Goal: Find specific page/section: Find specific page/section

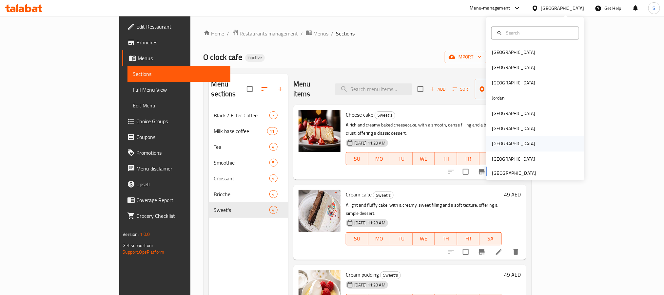
click at [502, 146] on div "[GEOGRAPHIC_DATA]" at bounding box center [535, 143] width 98 height 15
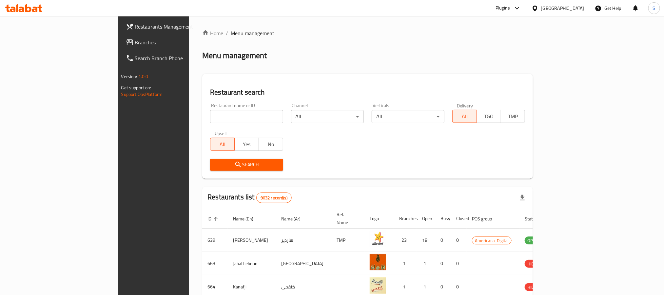
click at [121, 34] on link "Branches" at bounding box center [175, 42] width 108 height 16
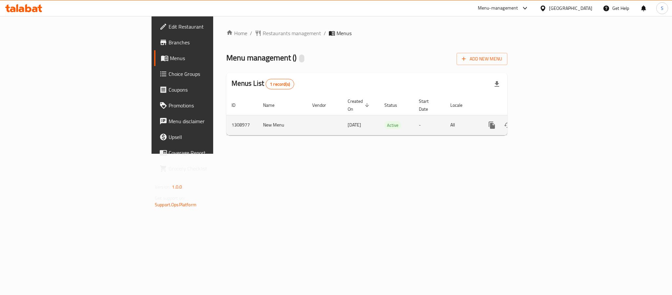
click at [542, 122] on icon "enhanced table" at bounding box center [539, 125] width 6 height 6
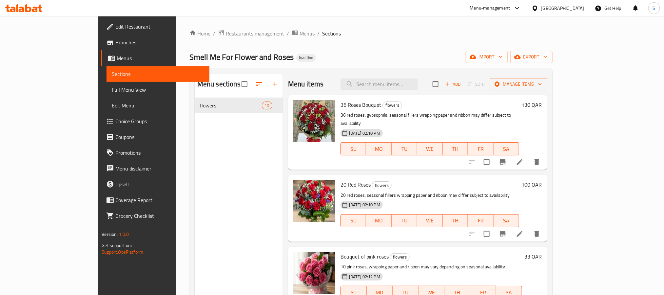
click at [112, 86] on span "Full Menu View" at bounding box center [158, 90] width 92 height 8
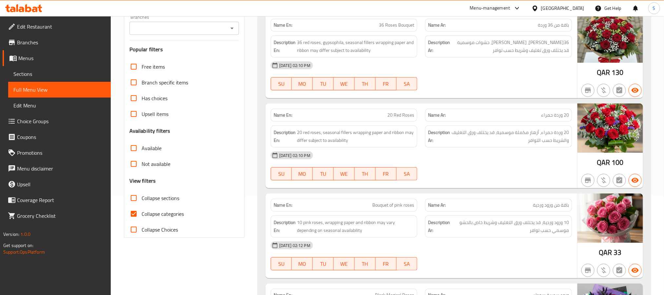
click at [135, 210] on input "Collapse categories" at bounding box center [134, 214] width 16 height 16
checkbox input "false"
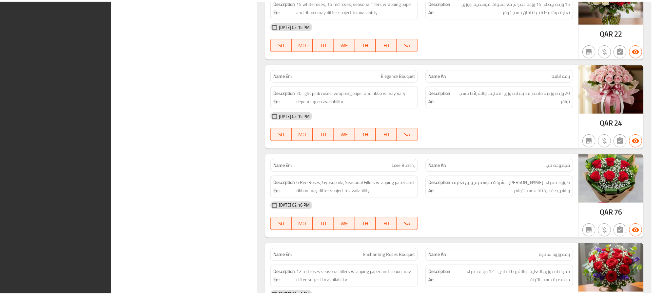
scroll to position [751, 0]
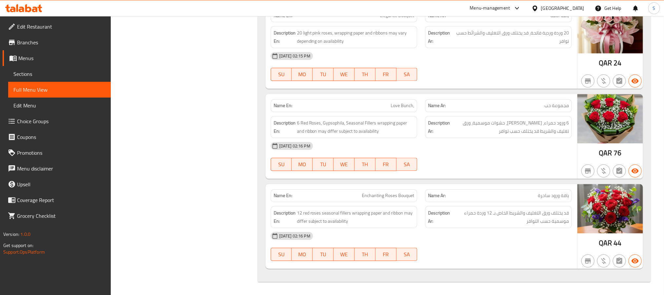
click at [579, 10] on div "[GEOGRAPHIC_DATA]" at bounding box center [562, 8] width 43 height 7
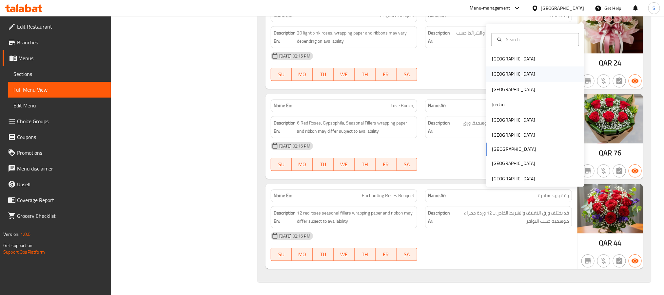
click at [496, 70] on div "[GEOGRAPHIC_DATA]" at bounding box center [513, 73] width 43 height 7
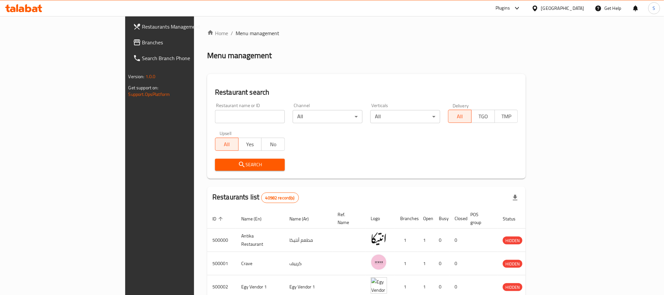
click at [142, 38] on span "Branches" at bounding box center [186, 42] width 89 height 8
